Goal: Information Seeking & Learning: Learn about a topic

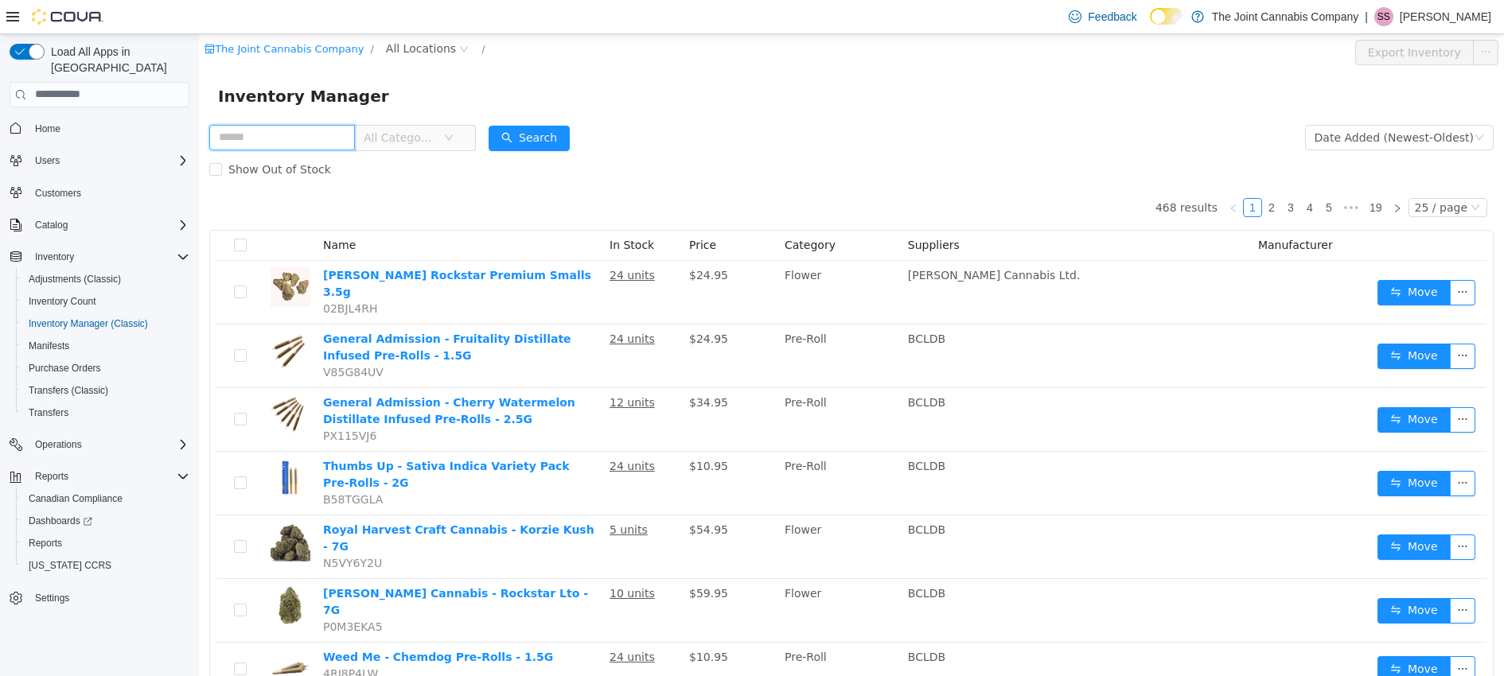
click at [287, 142] on input "text" at bounding box center [282, 136] width 146 height 25
type input "**********"
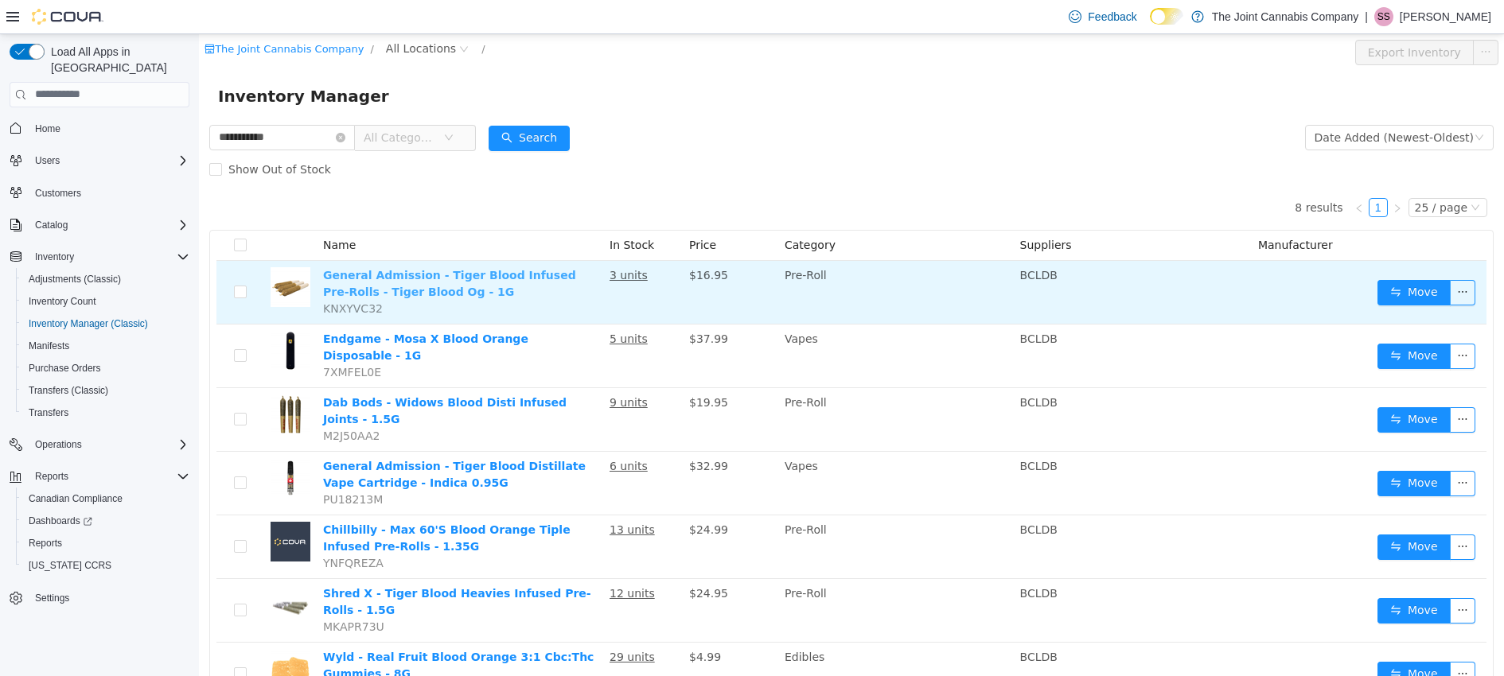
click at [503, 272] on link "General Admission - Tiger Blood Infused Pre-Rolls - Tiger Blood Og - 1G" at bounding box center [449, 282] width 253 height 29
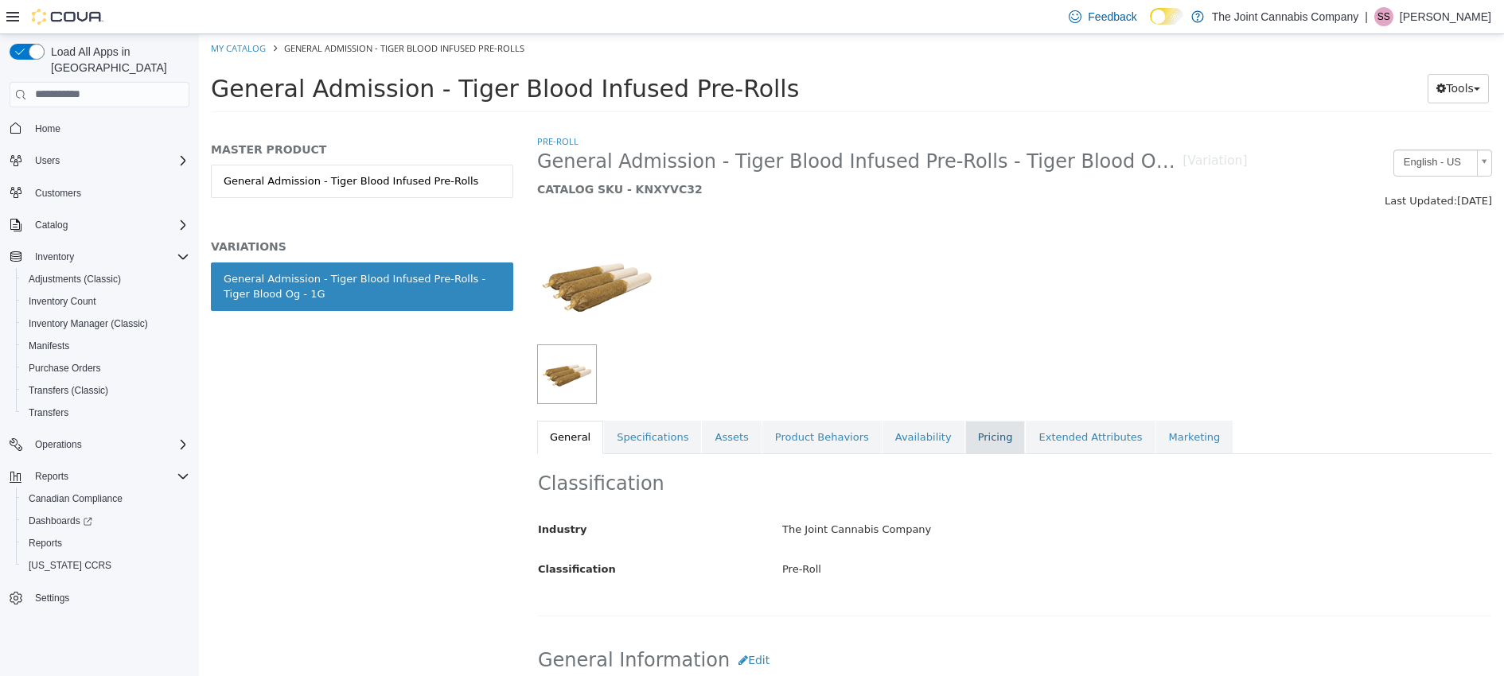
click at [979, 439] on link "Pricing" at bounding box center [995, 436] width 60 height 33
